Goal: Check status: Check status

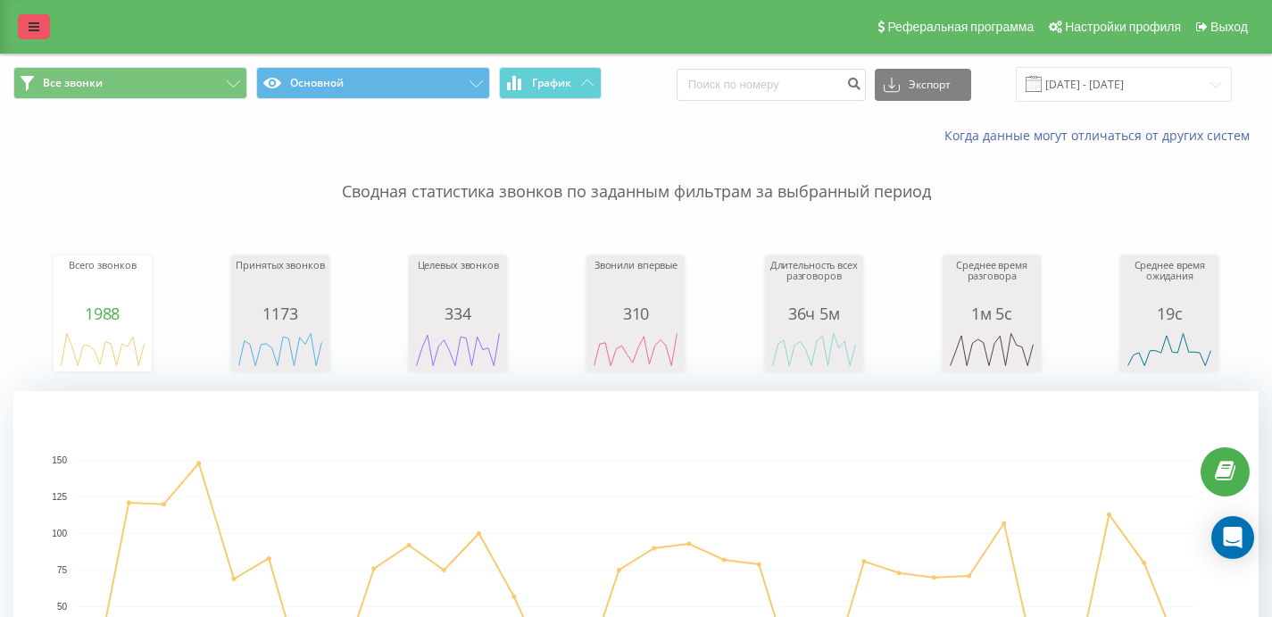
click at [41, 21] on link at bounding box center [34, 26] width 32 height 25
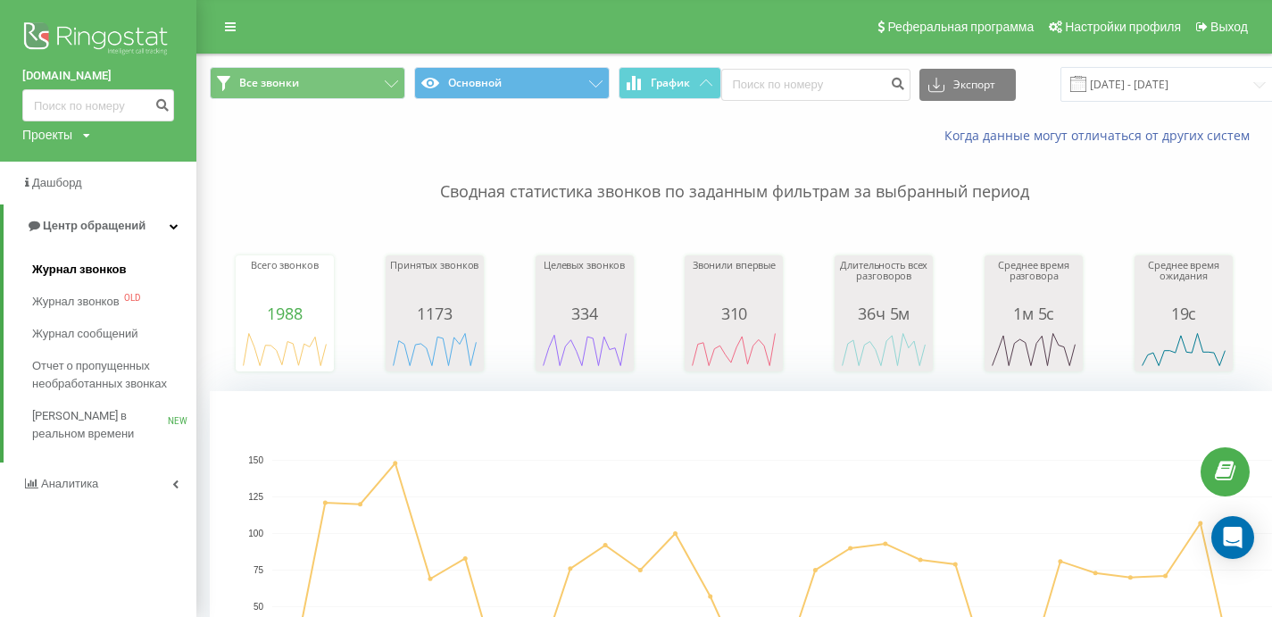
click at [105, 269] on span "Журнал звонков" at bounding box center [79, 270] width 94 height 18
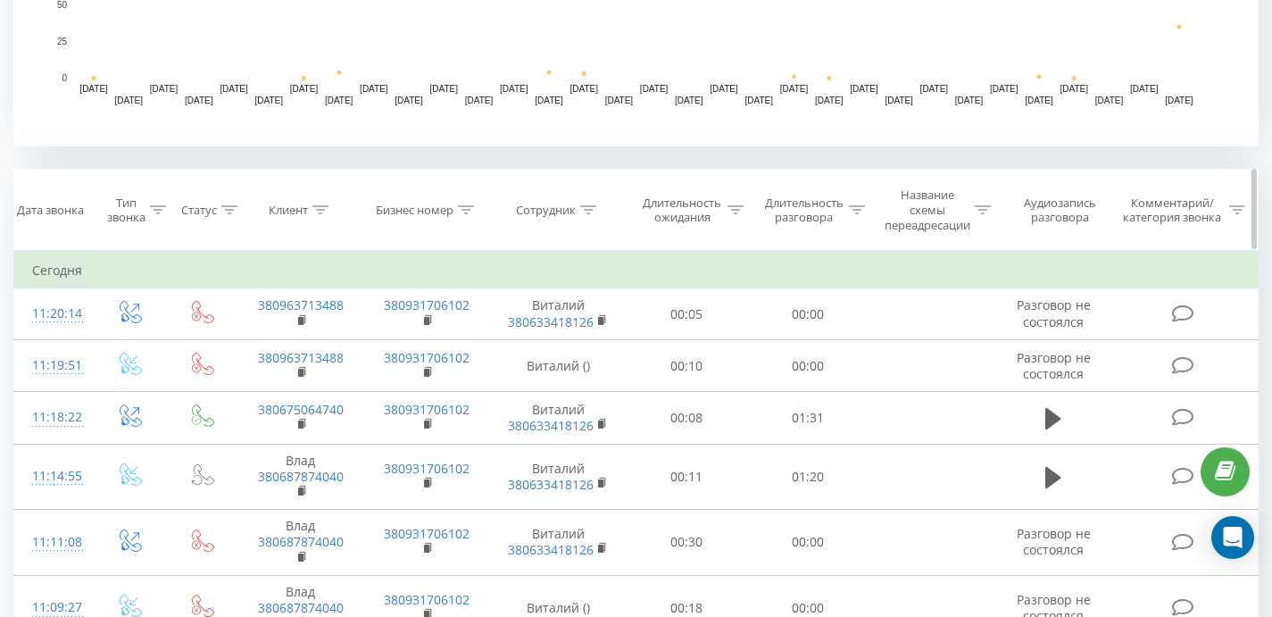
scroll to position [631, 0]
